Goal: Find contact information: Find contact information

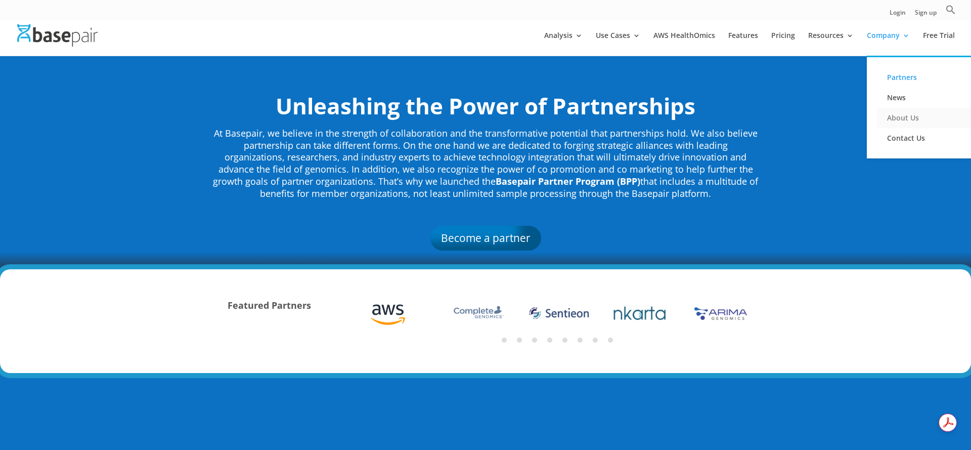
click at [908, 120] on link "About Us" at bounding box center [927, 118] width 101 height 20
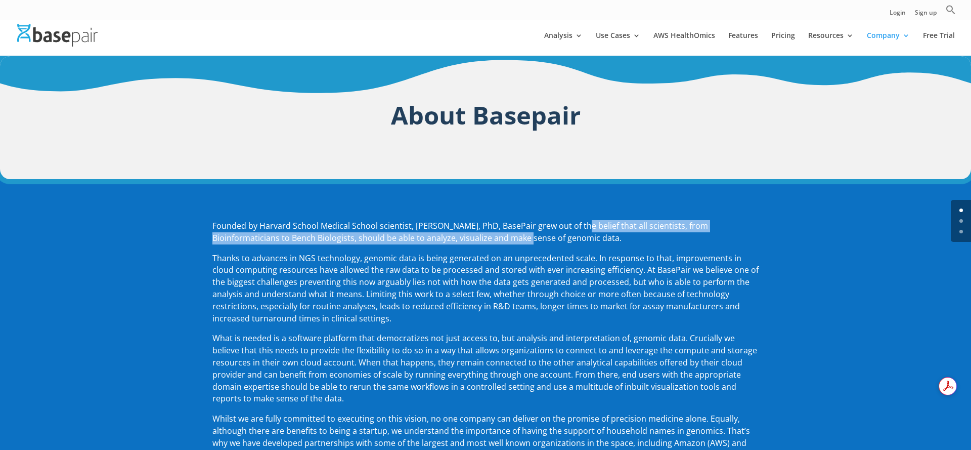
drag, startPoint x: 464, startPoint y: 234, endPoint x: 578, endPoint y: 232, distance: 113.9
click at [578, 232] on p "Founded by Harvard School Medical School scientist, Amit Sinha, PhD, BasePair g…" at bounding box center [485, 236] width 546 height 32
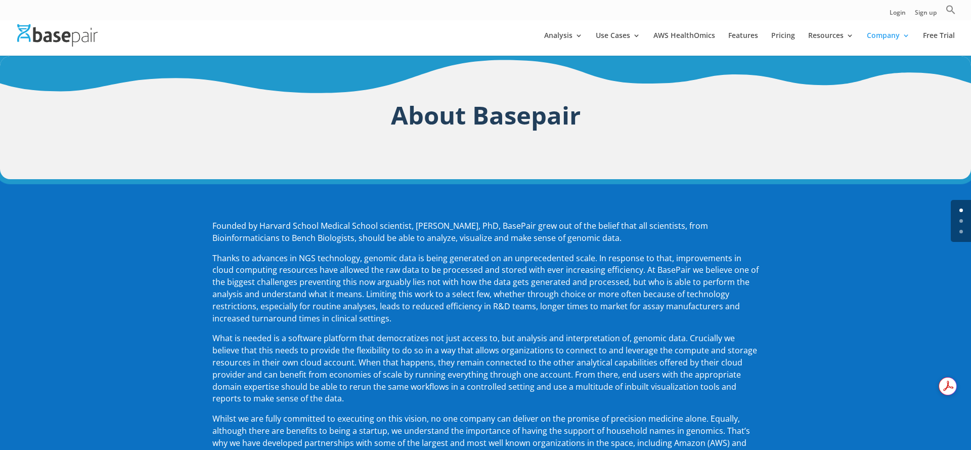
click at [580, 237] on p "Founded by Harvard School Medical School scientist, Amit Sinha, PhD, BasePair g…" at bounding box center [485, 236] width 546 height 32
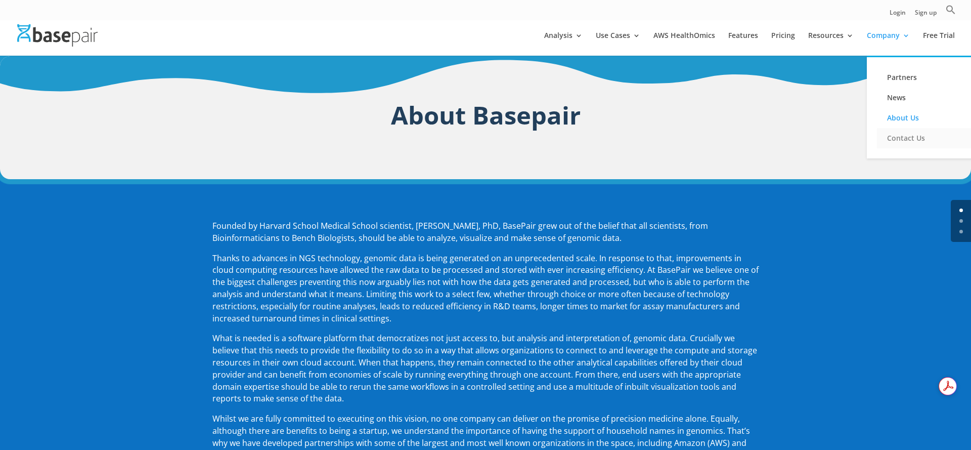
click at [914, 139] on link "Contact Us" at bounding box center [927, 138] width 101 height 20
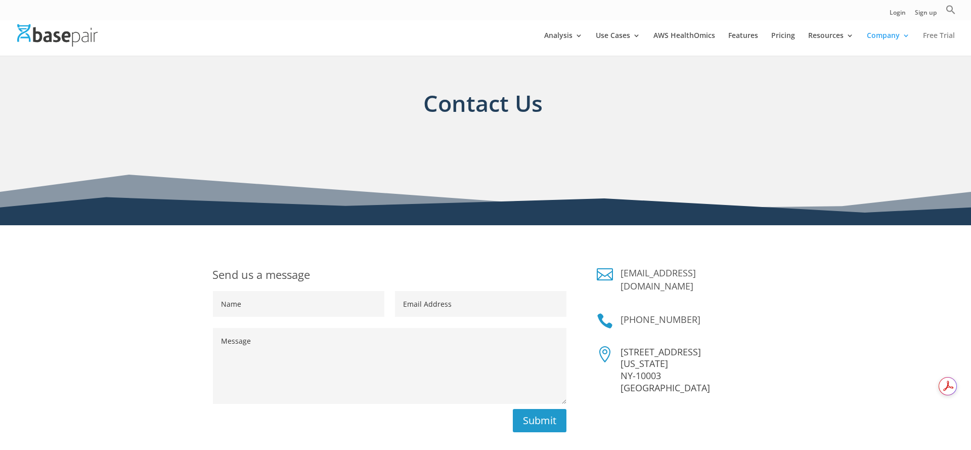
click at [936, 36] on link "Free Trial" at bounding box center [939, 44] width 32 height 24
